Goal: Check status: Check status

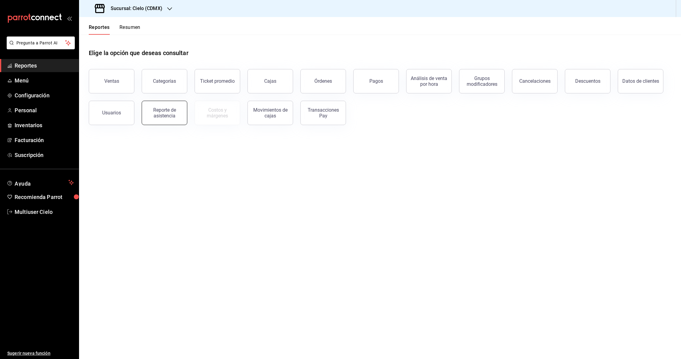
click at [161, 114] on div "Reporte de asistencia" at bounding box center [165, 113] width 38 height 12
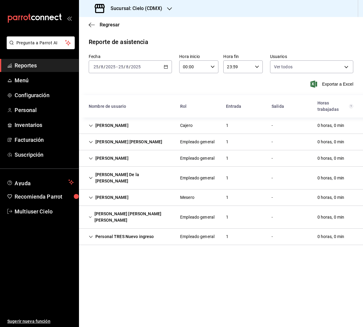
click at [170, 79] on div "Fecha [DATE] [DATE] - [DATE] [DATE] Hora inicio 00:00 Hora inicio Hora fin 23:5…" at bounding box center [221, 74] width 284 height 41
click at [162, 71] on div "[DATE] [DATE] - [DATE] [DATE]" at bounding box center [130, 67] width 83 height 13
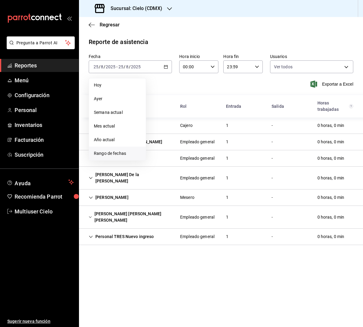
click at [113, 153] on span "Rango de fechas" at bounding box center [117, 154] width 47 height 6
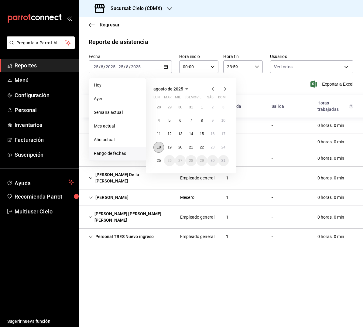
click at [158, 146] on abbr "18" at bounding box center [159, 147] width 4 height 4
click at [221, 148] on button "24" at bounding box center [223, 147] width 11 height 11
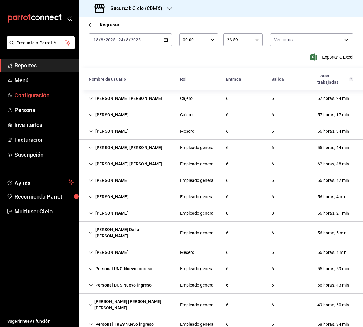
scroll to position [29, 0]
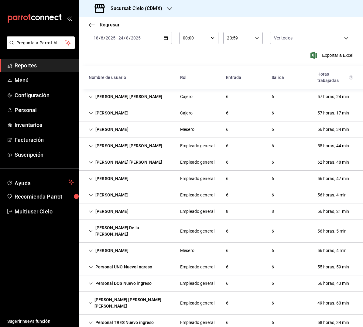
click at [92, 103] on div "[PERSON_NAME] [PERSON_NAME] [PERSON_NAME] 6 6 57 horas, 24 min" at bounding box center [221, 97] width 284 height 16
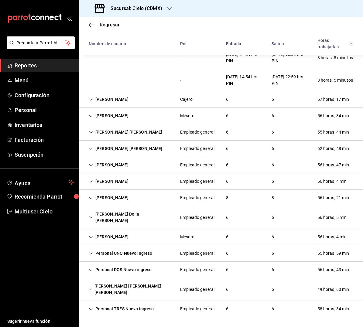
scroll to position [0, 0]
click at [132, 310] on div "Personal TRES Nuevo ingreso" at bounding box center [121, 309] width 75 height 11
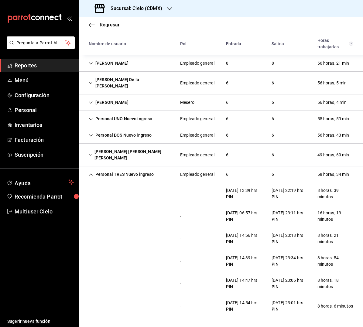
click at [126, 169] on div "Personal TRES Nuevo ingreso" at bounding box center [121, 174] width 75 height 11
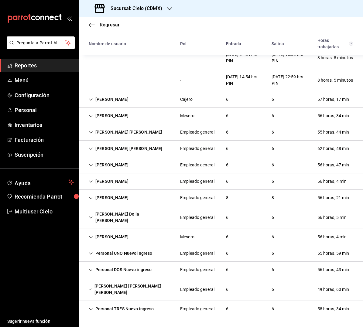
click at [130, 293] on div "[PERSON_NAME] [PERSON_NAME] [PERSON_NAME]" at bounding box center [130, 290] width 92 height 18
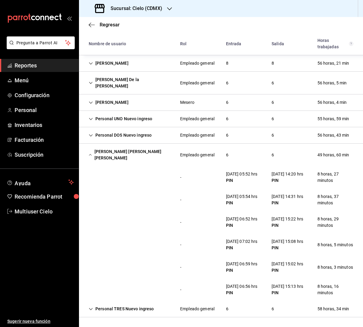
click at [137, 146] on div "[PERSON_NAME] [PERSON_NAME] [PERSON_NAME]" at bounding box center [130, 155] width 92 height 18
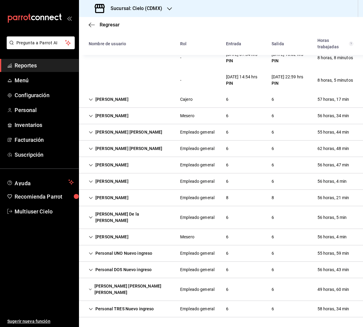
scroll to position [203, 0]
click at [126, 276] on div "Personal DOS Nuevo ingreso" at bounding box center [120, 270] width 73 height 11
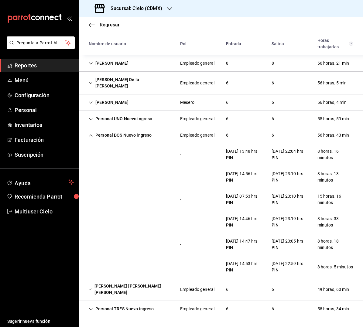
scroll to position [376, 0]
click at [134, 292] on div "[PERSON_NAME] [PERSON_NAME] [PERSON_NAME]" at bounding box center [130, 290] width 92 height 18
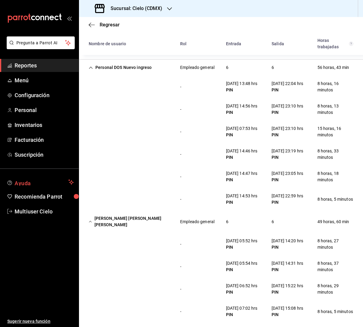
scroll to position [379, 0]
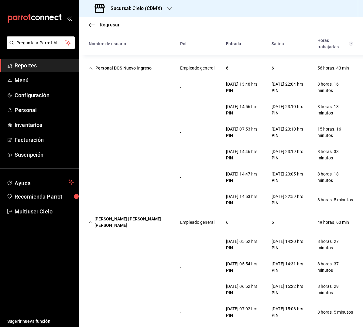
click at [127, 57] on div "Personal UNO Nuevo ingreso" at bounding box center [120, 51] width 73 height 11
